Goal: Information Seeking & Learning: Learn about a topic

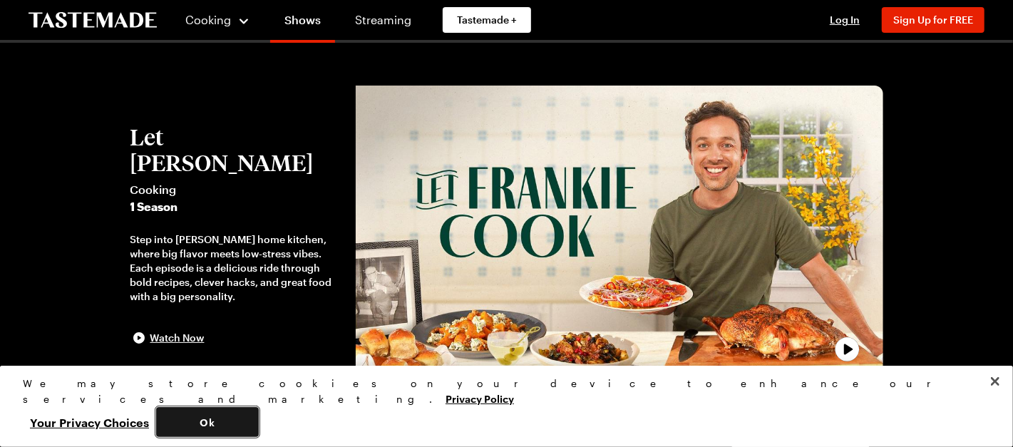
click at [259, 431] on button "Ok" at bounding box center [207, 422] width 103 height 30
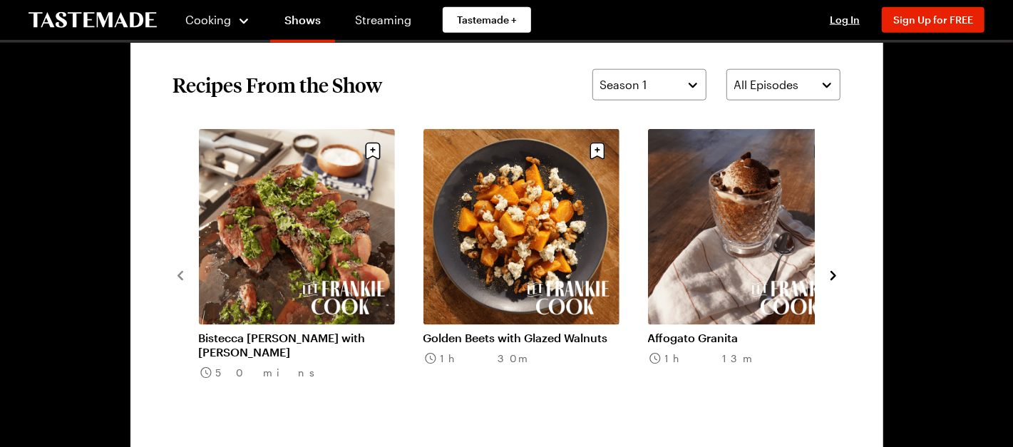
scroll to position [1069, 0]
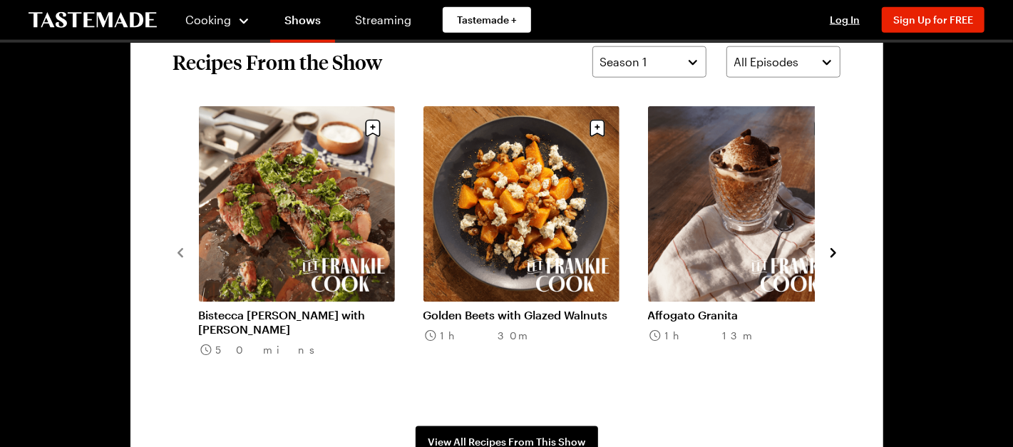
click at [836, 255] on icon "navigate to next item" at bounding box center [833, 253] width 14 height 14
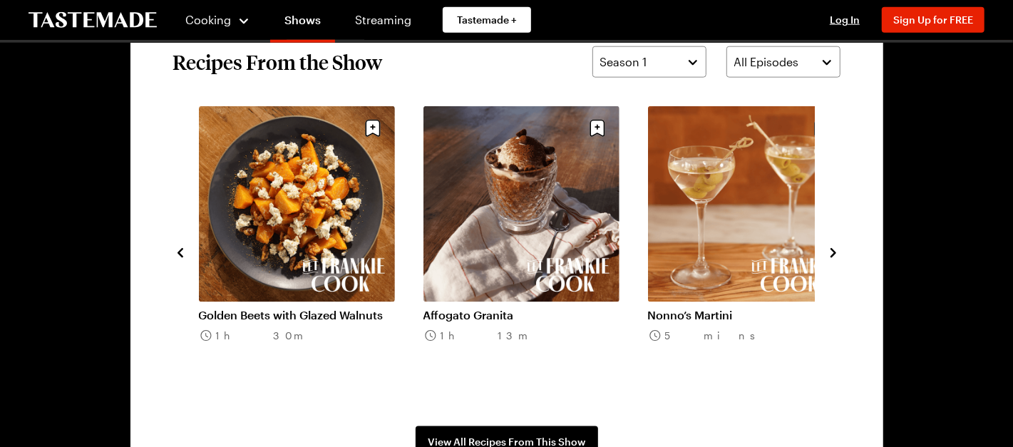
click at [836, 255] on icon "navigate to next item" at bounding box center [833, 253] width 14 height 14
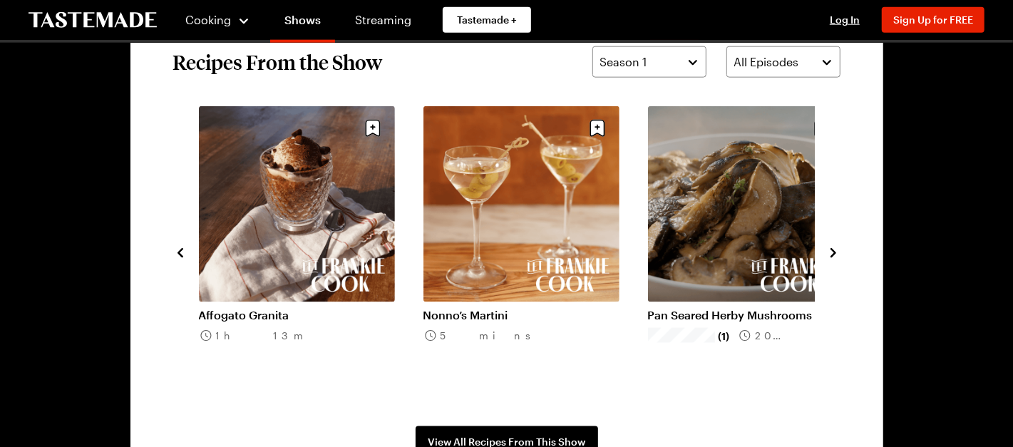
click at [531, 308] on link "Nonno’s Martini" at bounding box center [522, 315] width 196 height 14
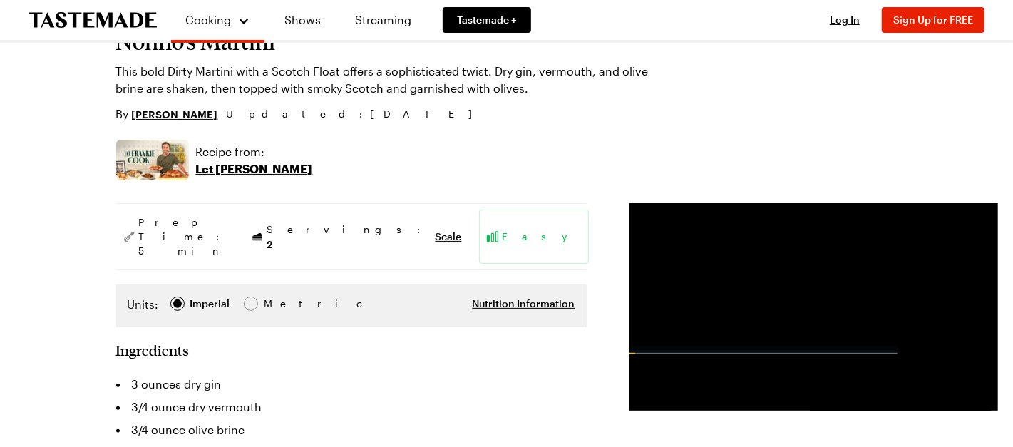
scroll to position [71, 0]
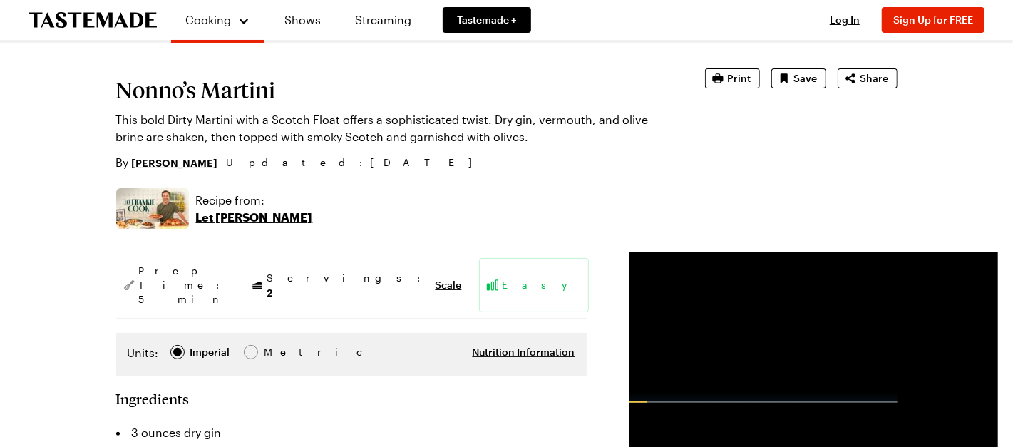
scroll to position [1069, 0]
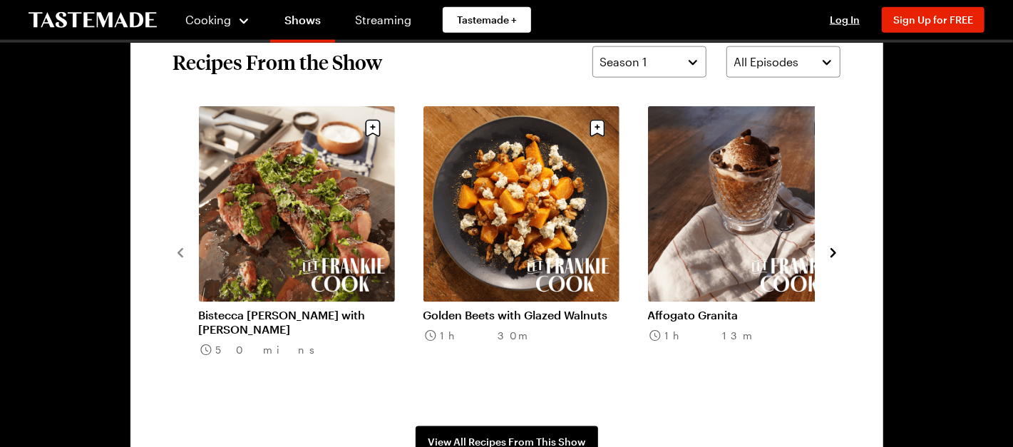
click at [835, 252] on icon "navigate to next item" at bounding box center [834, 252] width 6 height 9
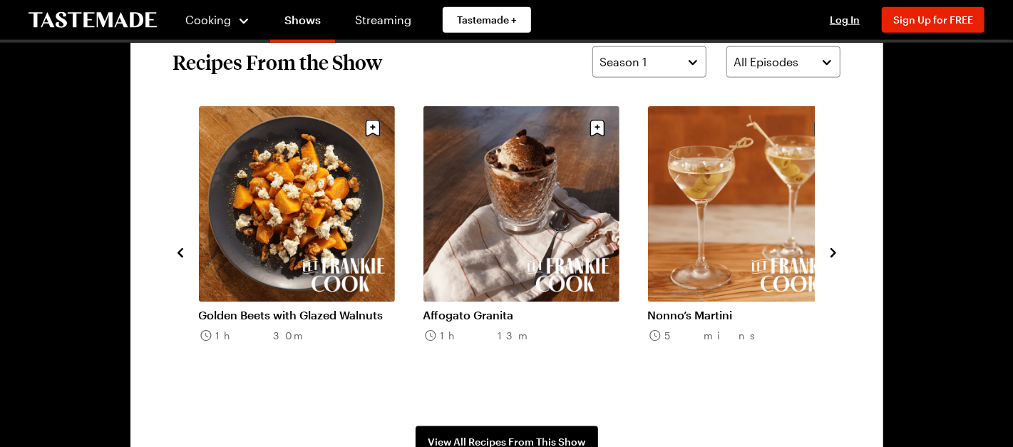
click at [835, 252] on icon "navigate to next item" at bounding box center [834, 252] width 6 height 9
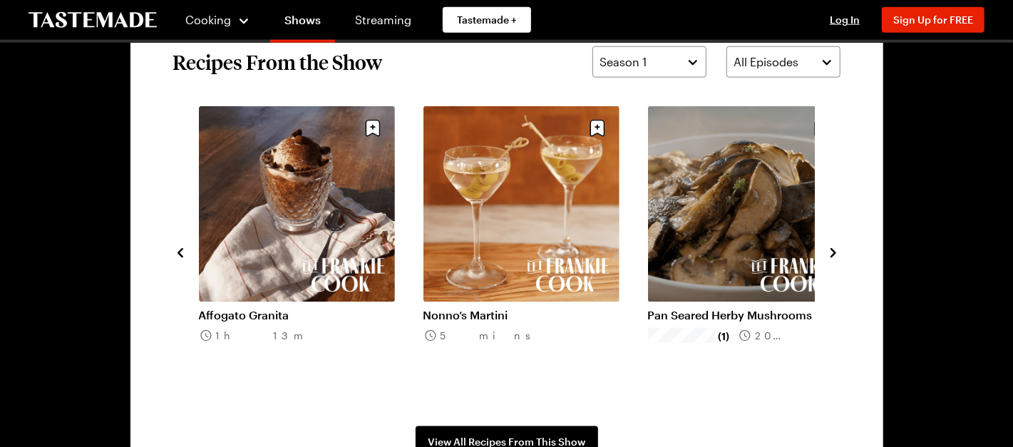
click at [835, 252] on icon "navigate to next item" at bounding box center [834, 252] width 6 height 9
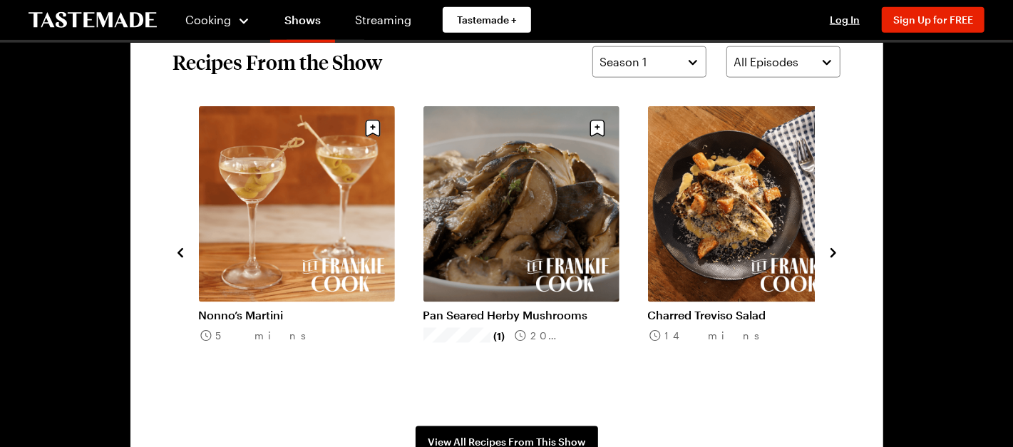
click at [835, 252] on icon "navigate to next item" at bounding box center [834, 252] width 6 height 9
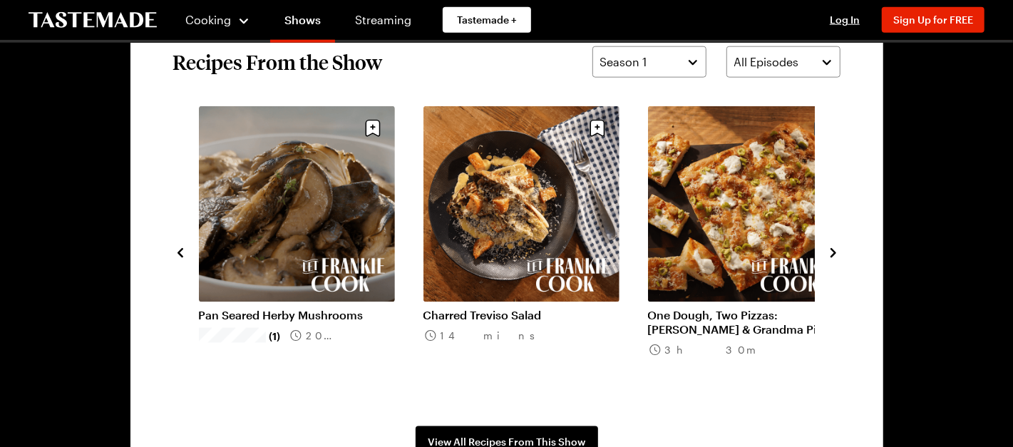
click at [835, 252] on icon "navigate to next item" at bounding box center [834, 252] width 6 height 9
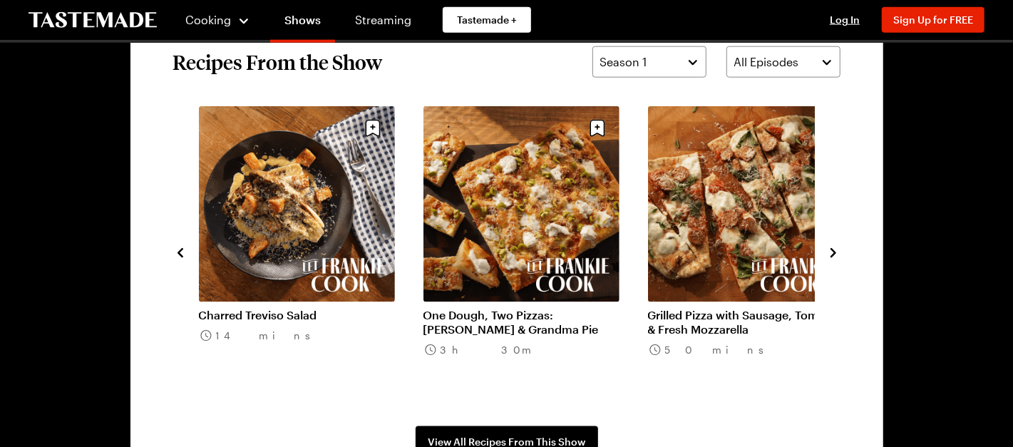
click at [560, 308] on link "One Dough, Two Pizzas: [PERSON_NAME] & Grandma Pie" at bounding box center [522, 322] width 196 height 29
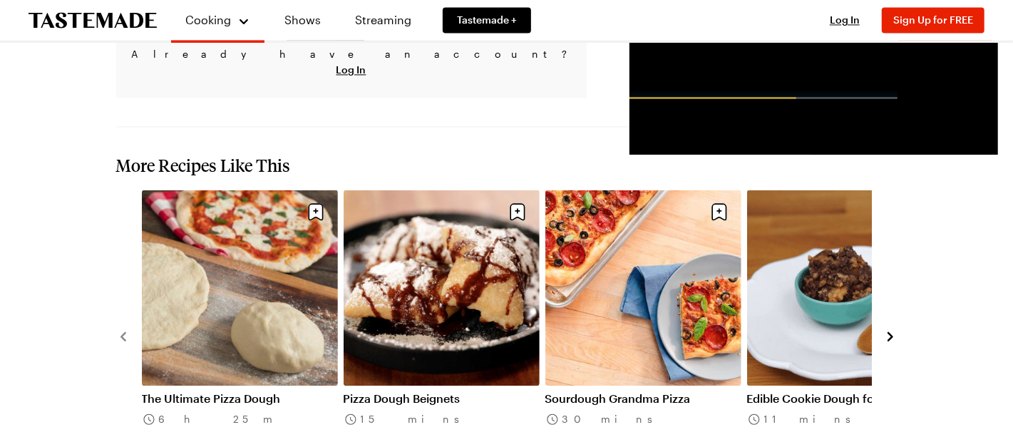
scroll to position [1854, 0]
